Goal: Task Accomplishment & Management: Complete application form

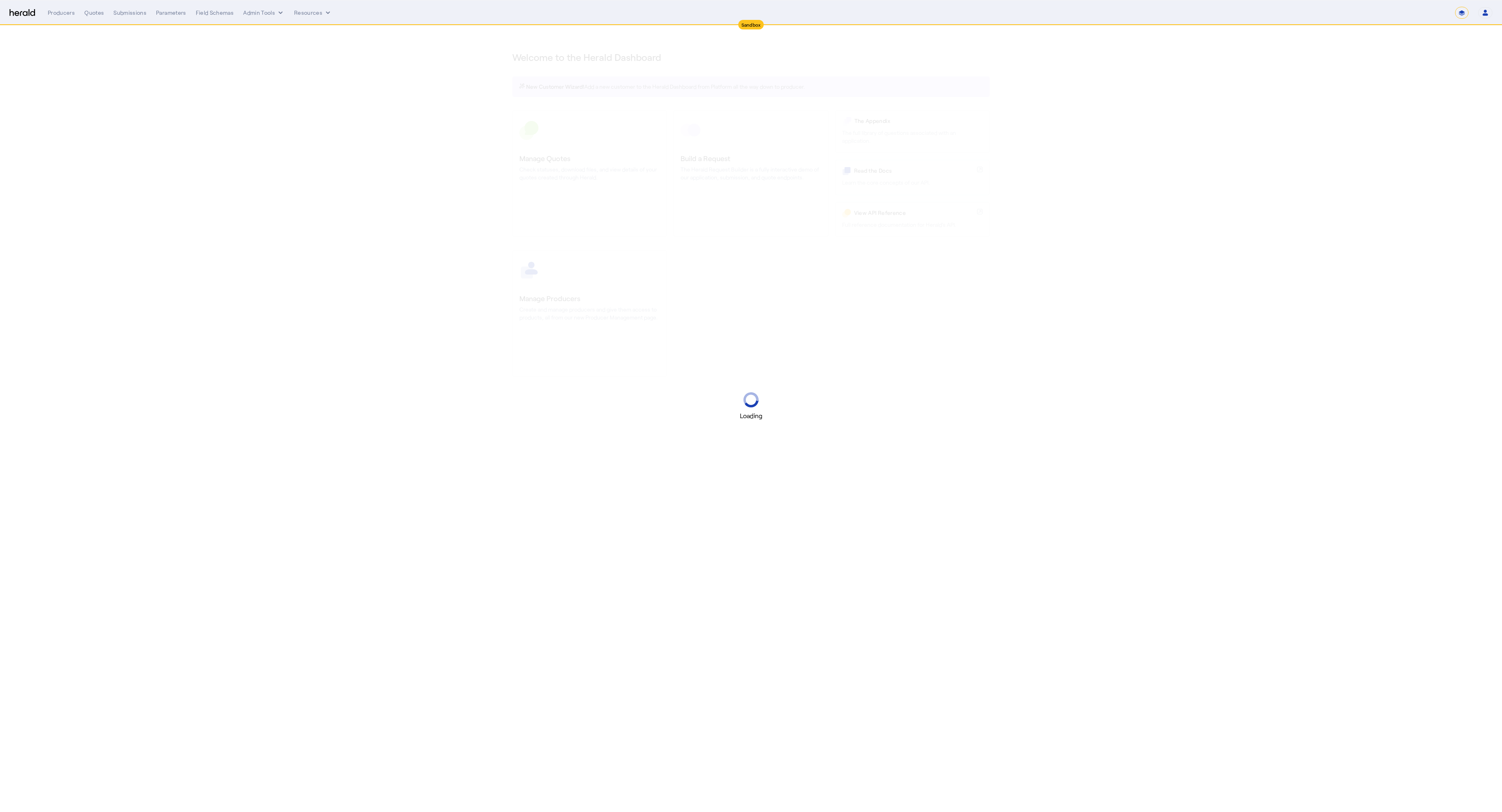
select select "*******"
click at [294, 10] on button "Resources" at bounding box center [313, 13] width 38 height 8
select select "pfm_2v8p_herald_api"
click at [307, 26] on span "Herald Request Builder" at bounding box center [334, 29] width 68 height 8
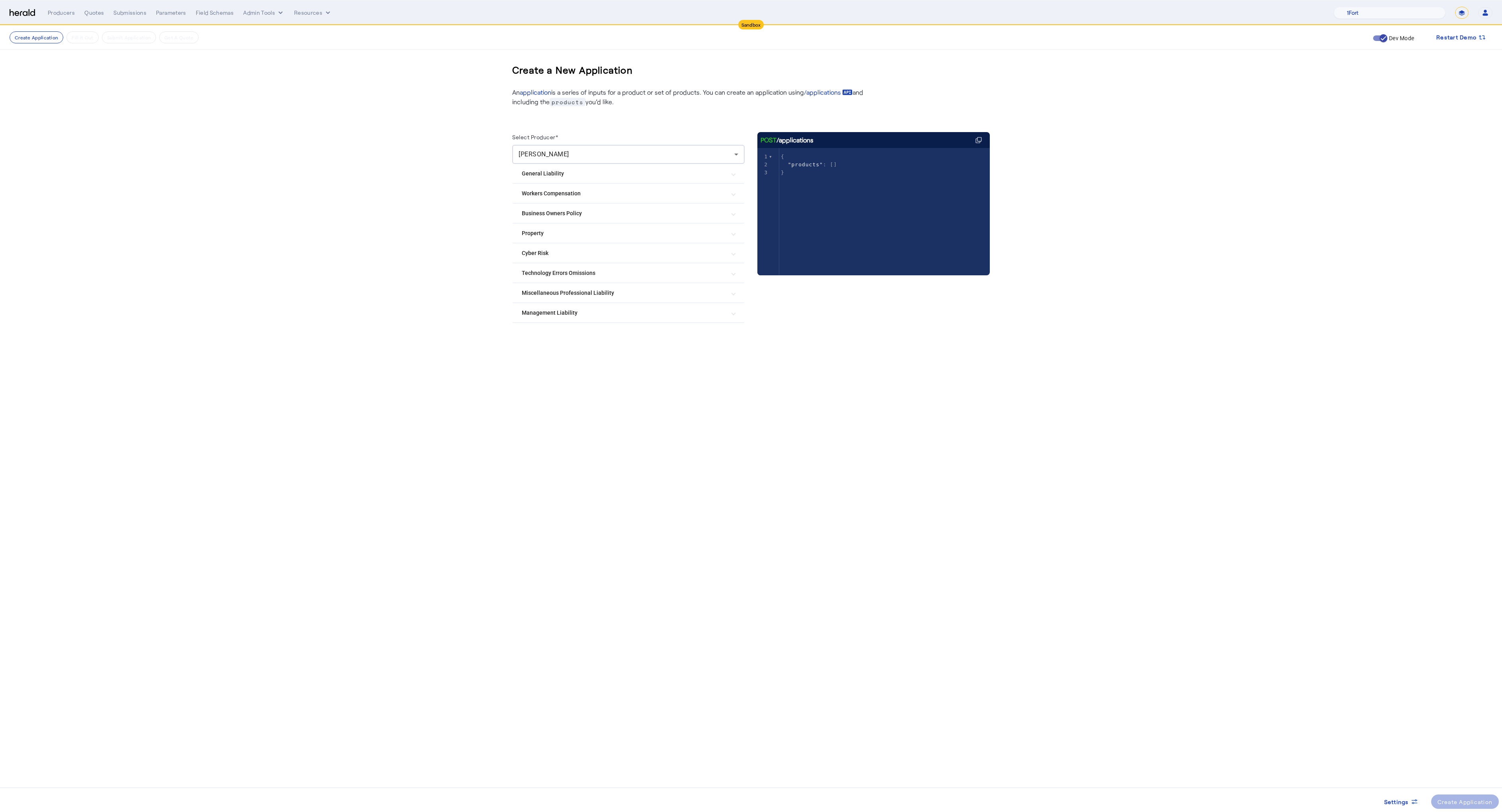
click at [550, 251] on Risk "Cyber Risk" at bounding box center [623, 253] width 203 height 8
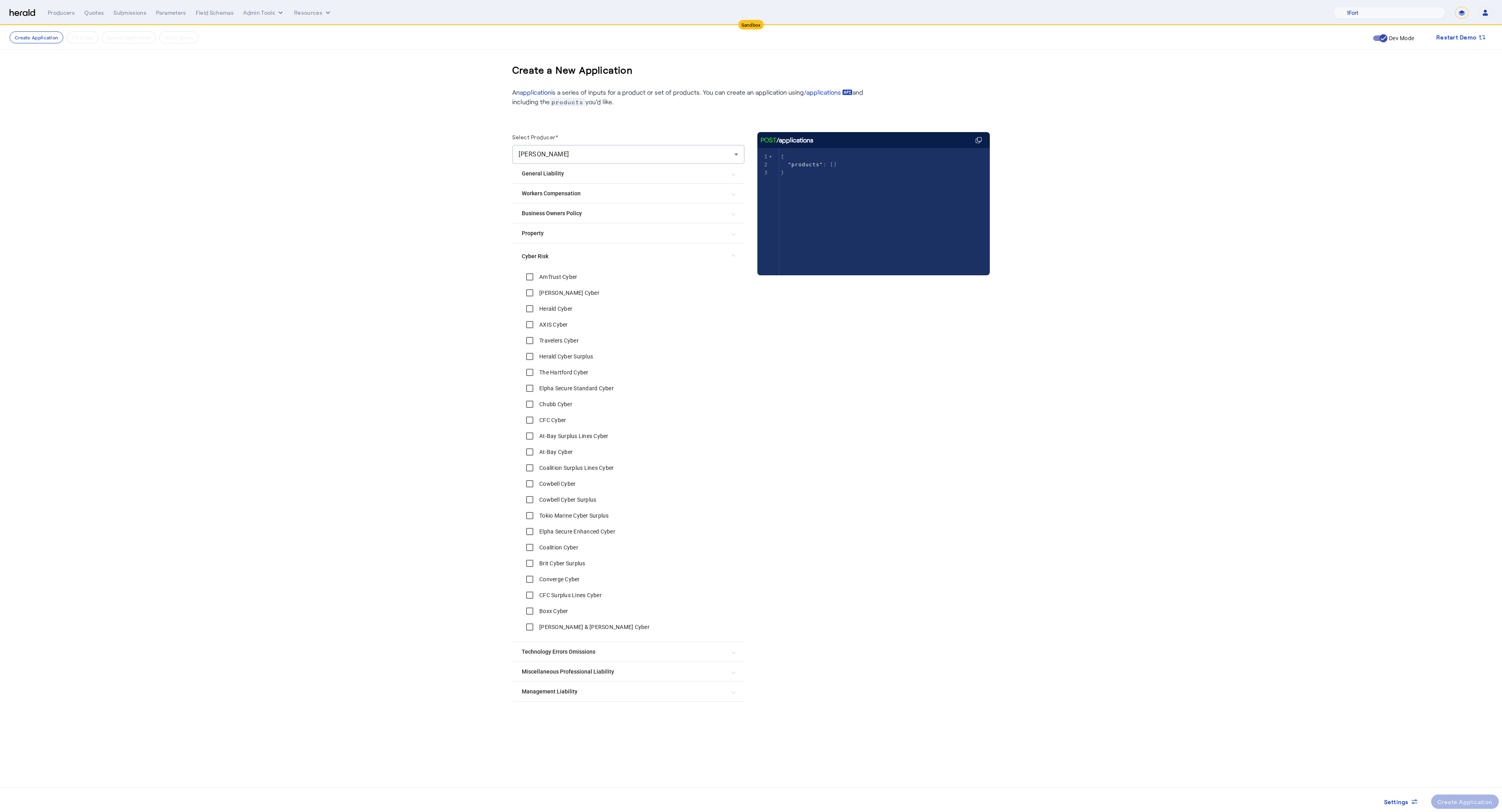
click at [574, 627] on label "[PERSON_NAME] & [PERSON_NAME] Cyber" at bounding box center [594, 627] width 112 height 8
click at [1454, 798] on div "Create Application" at bounding box center [1465, 802] width 55 height 8
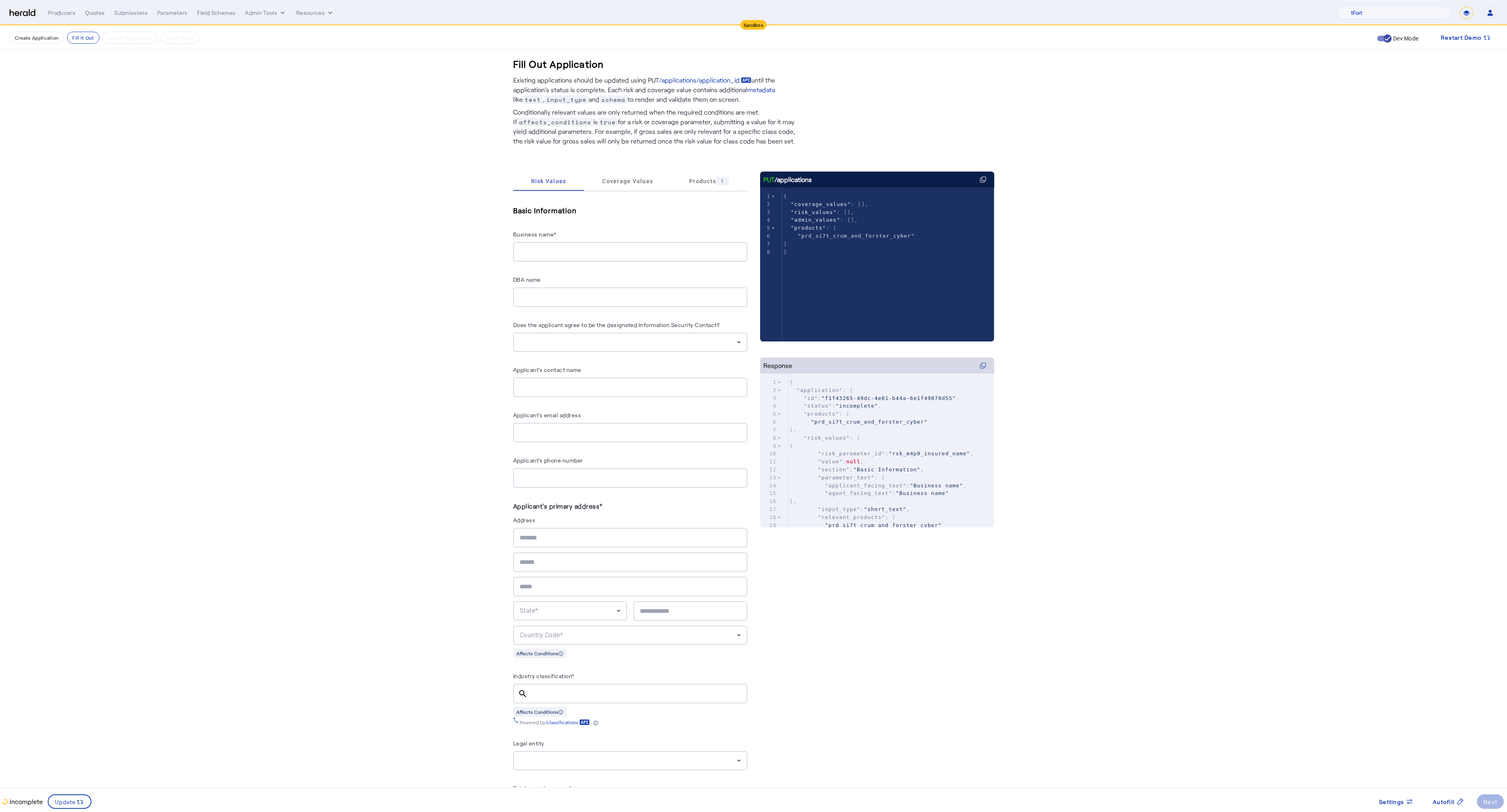
drag, startPoint x: 805, startPoint y: 460, endPoint x: 819, endPoint y: 440, distance: 24.4
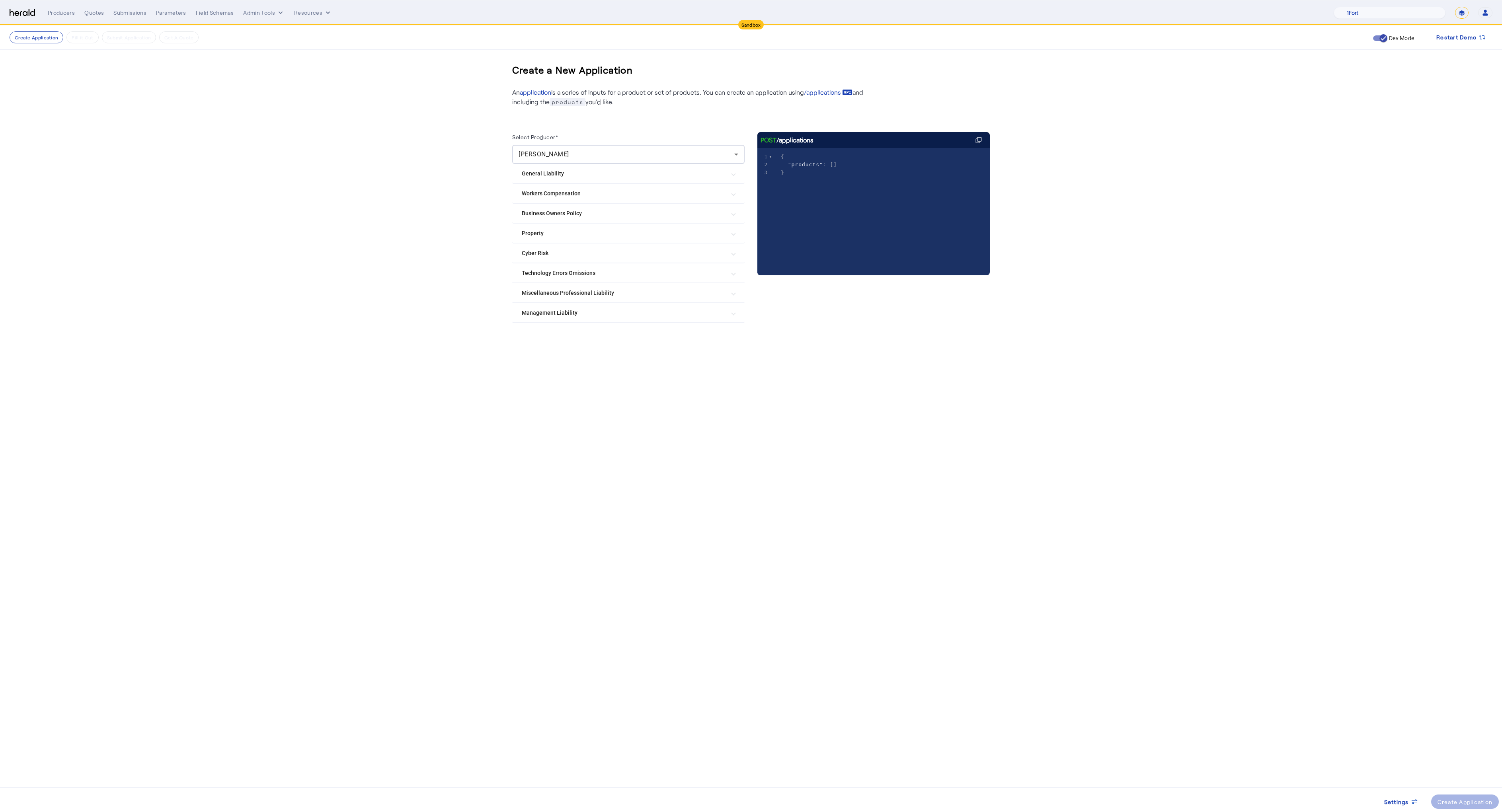
click at [540, 252] on app-root "Sandbox Menu Producers Quotes Submissions Parameters Field Schemas Admin Tools …" at bounding box center [751, 192] width 1502 height 384
select select "**********"
click at [1455, 7] on select "**********" at bounding box center [1461, 13] width 13 height 12
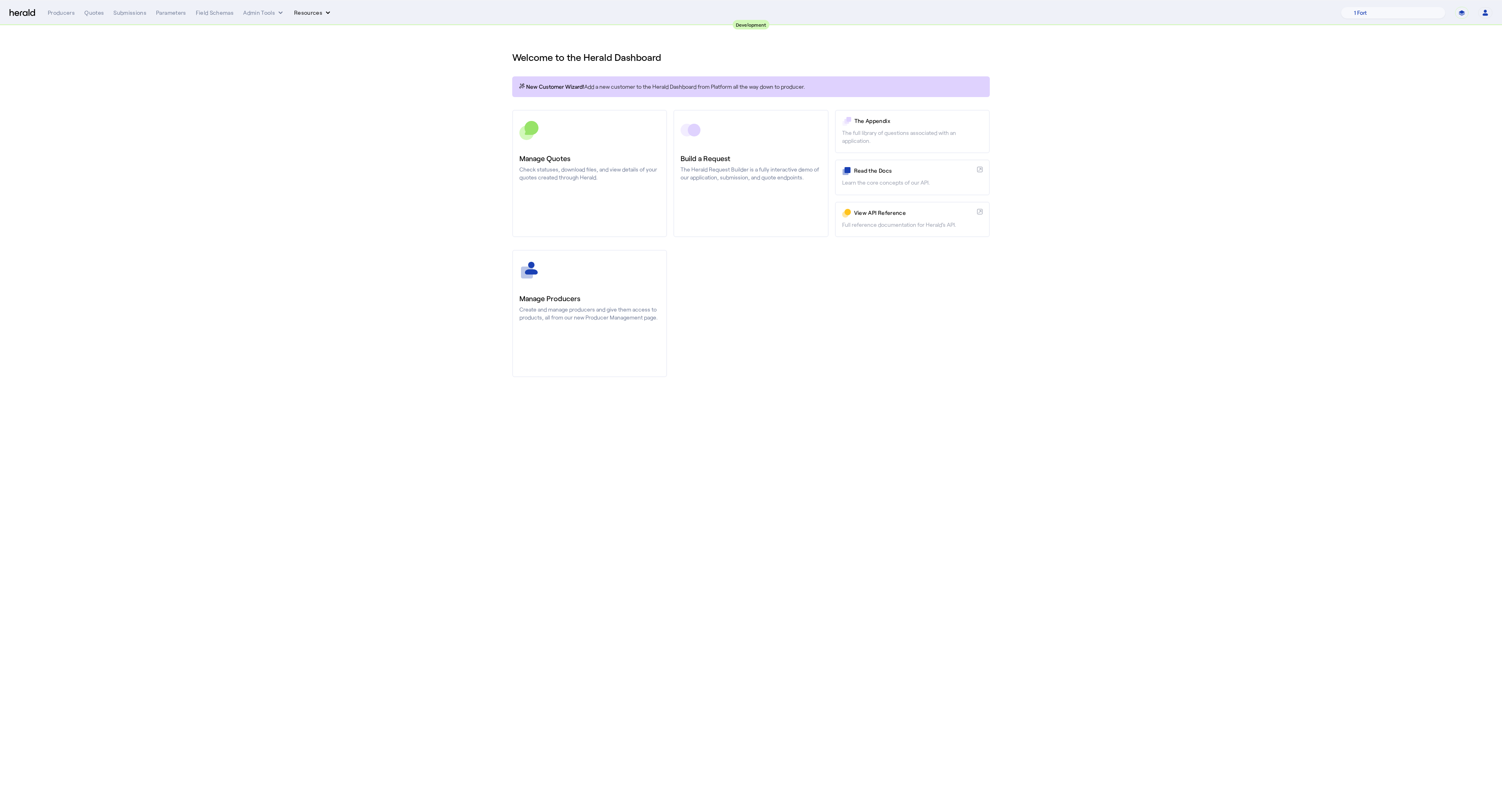
click at [306, 12] on button "Resources" at bounding box center [313, 13] width 38 height 8
click at [310, 30] on span "Herald Request Builder" at bounding box center [334, 29] width 68 height 8
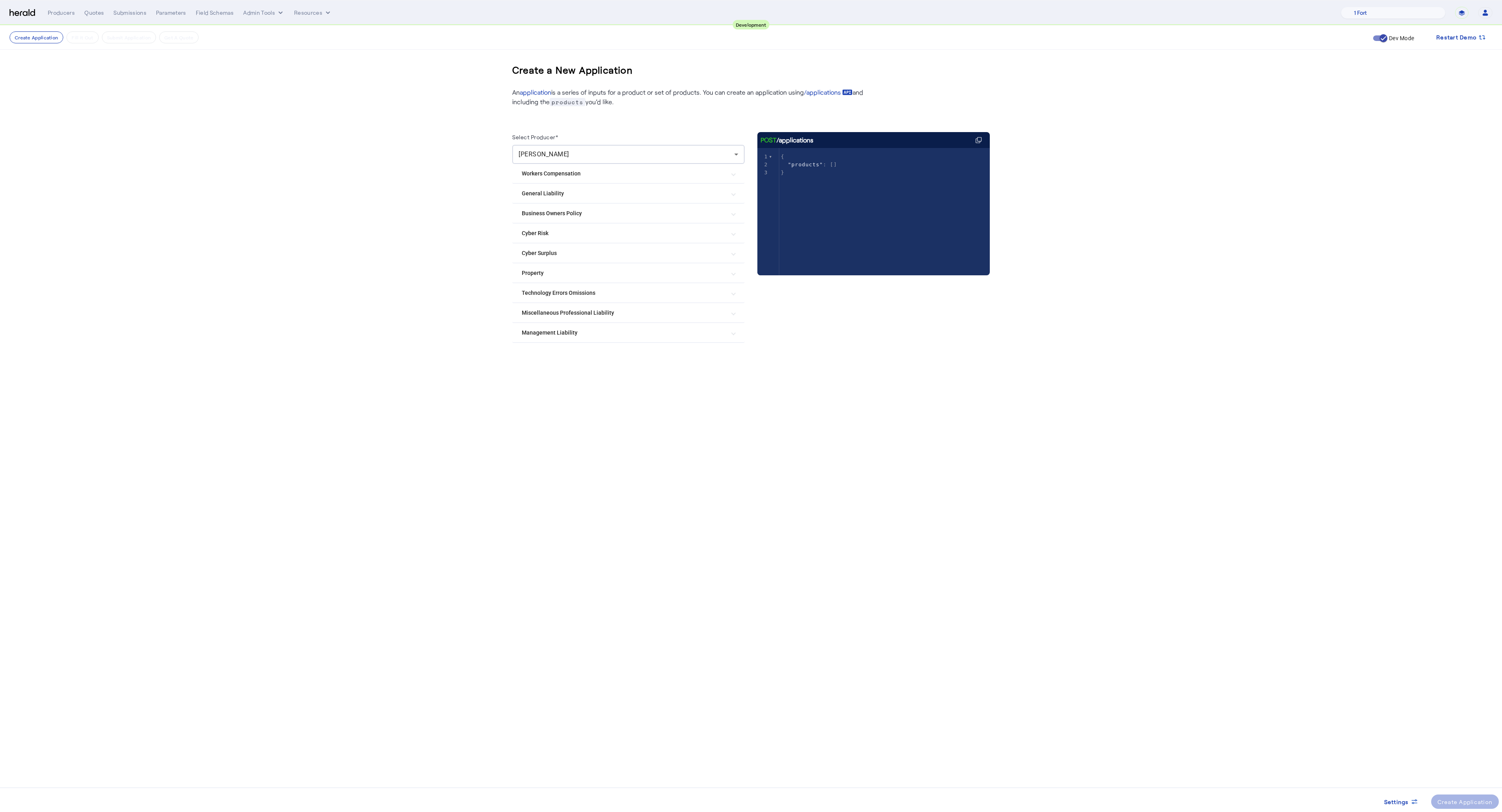
click at [532, 231] on Risk "Cyber Risk" at bounding box center [623, 233] width 203 height 8
click at [559, 399] on label "[PERSON_NAME] & [PERSON_NAME] Cyber" at bounding box center [594, 400] width 112 height 8
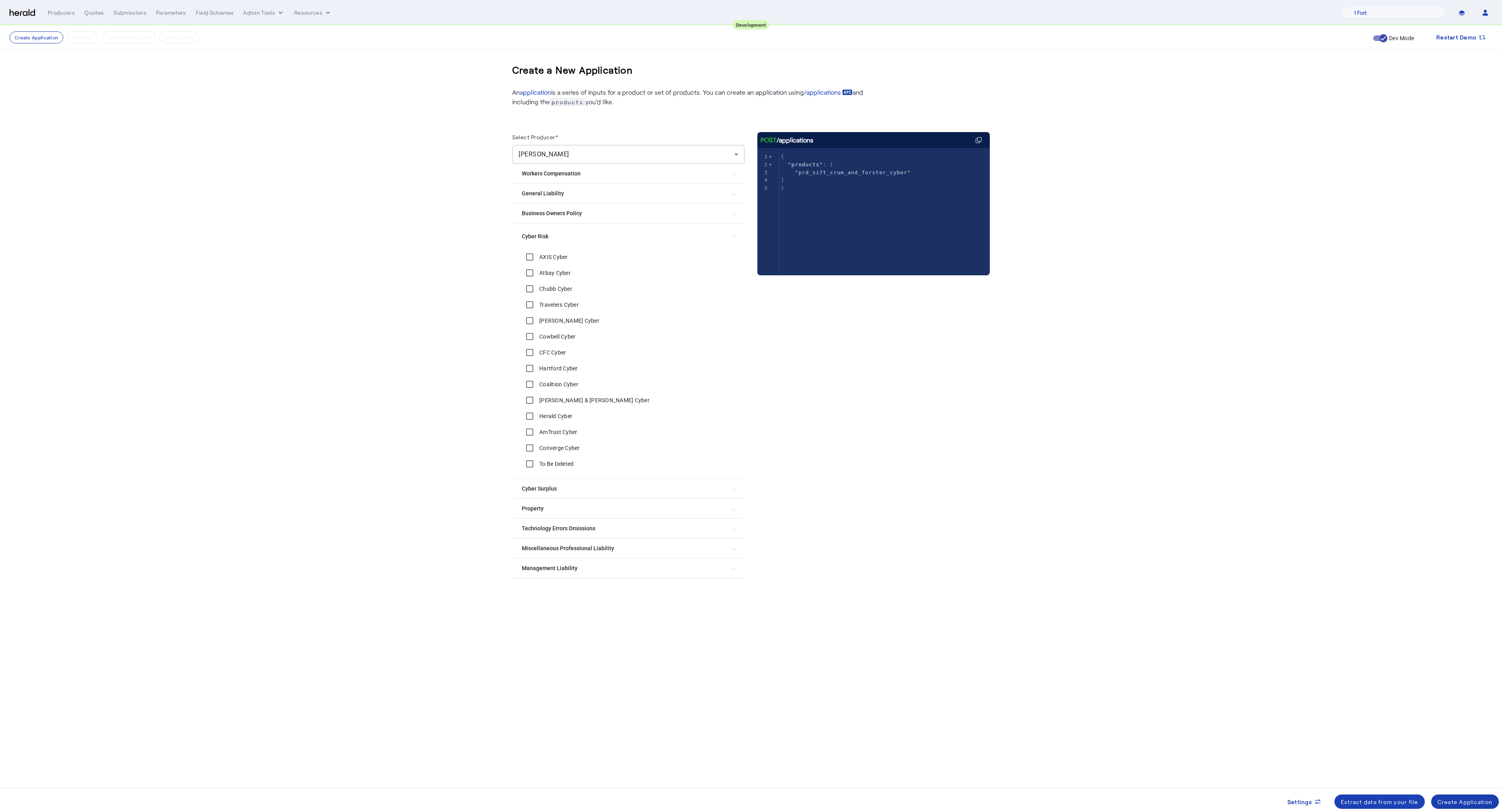
click at [1459, 809] on span at bounding box center [1465, 802] width 68 height 19
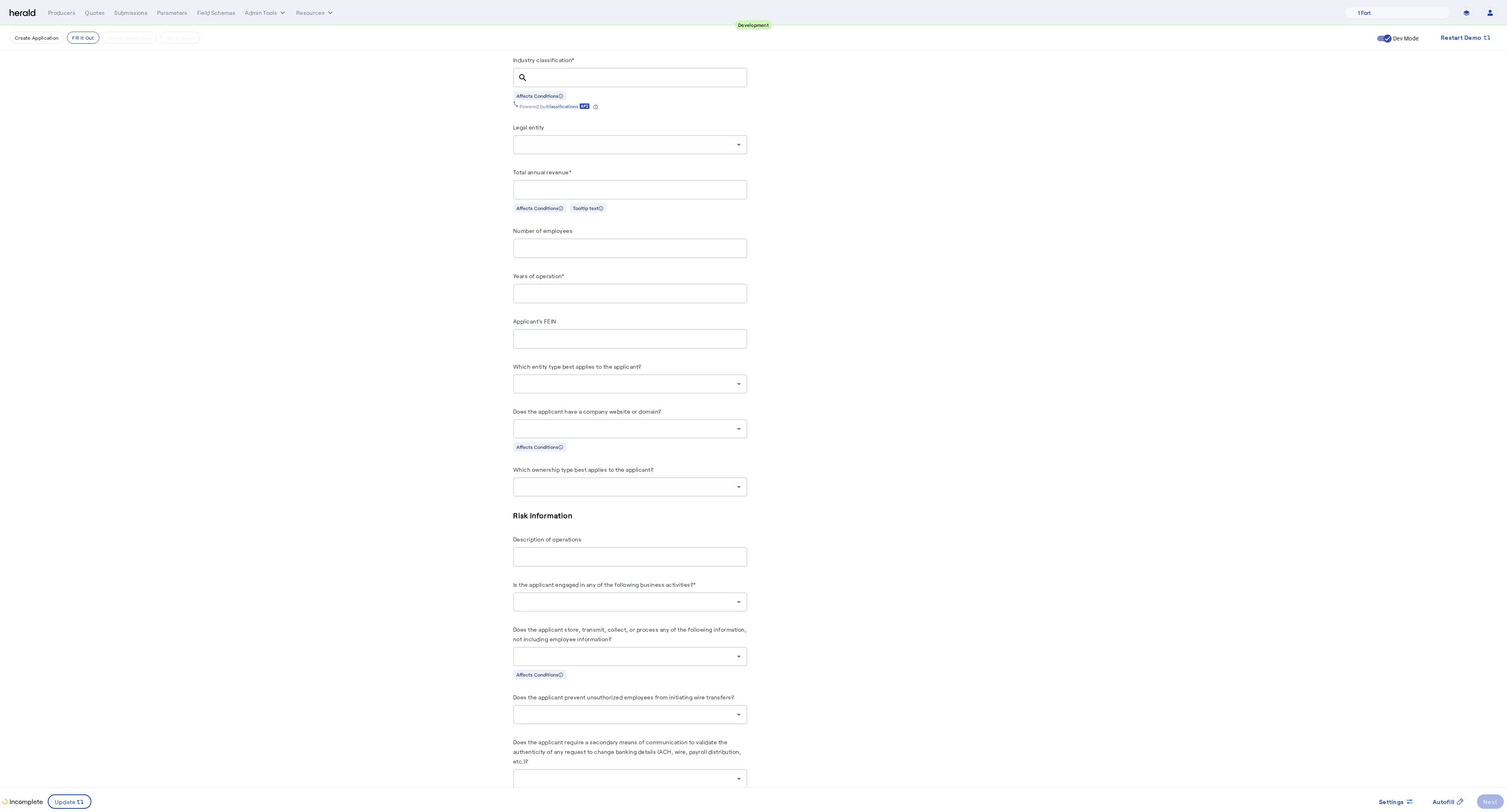
click at [556, 424] on div at bounding box center [628, 429] width 217 height 9
click at [560, 446] on span "yes" at bounding box center [633, 444] width 221 height 9
click at [69, 799] on span "Update" at bounding box center [66, 801] width 21 height 8
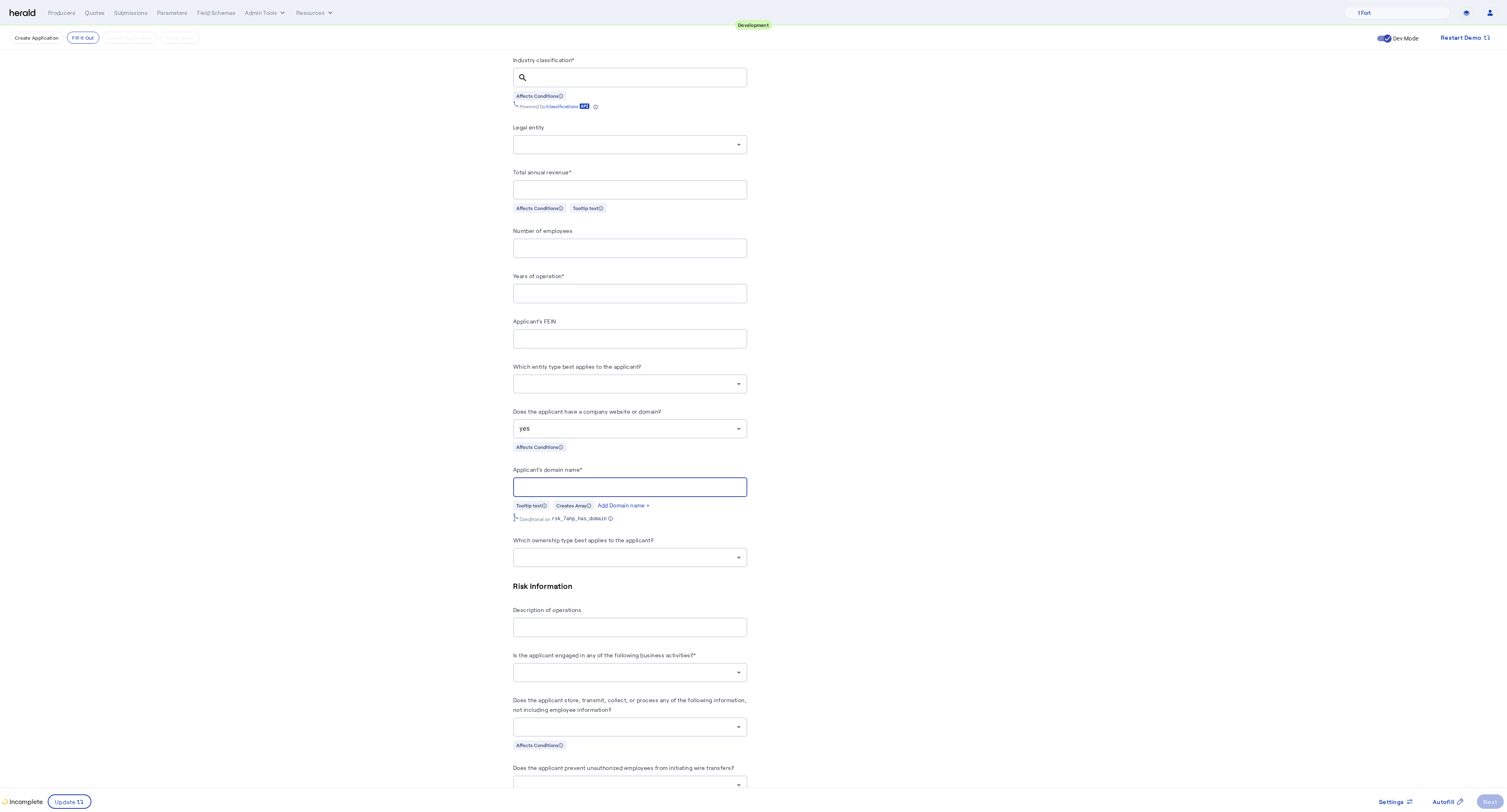
click at [556, 483] on input "Applicant's domain name*" at bounding box center [630, 487] width 221 height 9
